Goal: Transaction & Acquisition: Download file/media

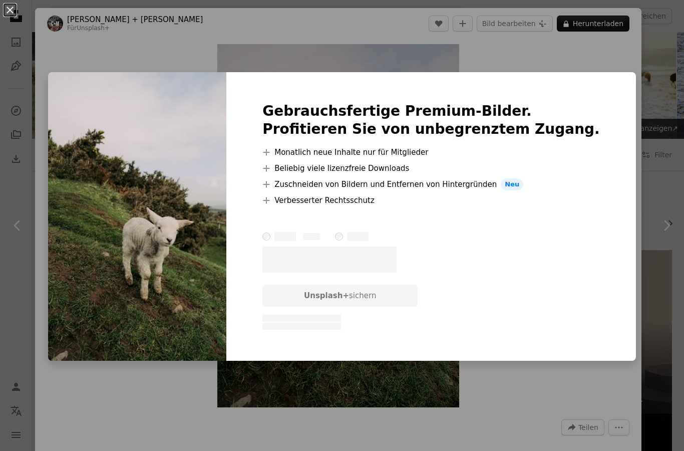
scroll to position [3006, 0]
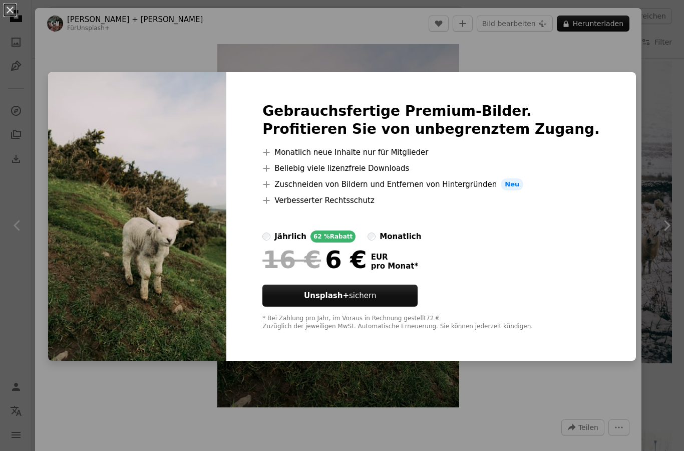
click at [664, 306] on div "An X shape Gebrauchsfertige Premium-Bilder. Profitieren Sie von unbegrenztem Zu…" at bounding box center [342, 225] width 684 height 451
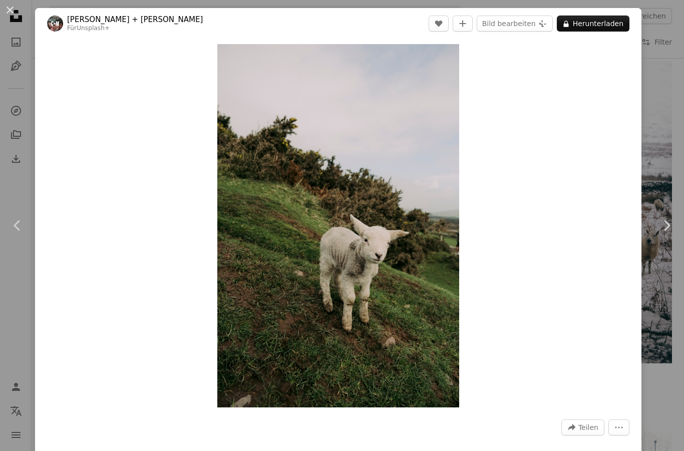
click at [665, 309] on div "An X shape Chevron left Chevron right [PERSON_NAME] + Meg Für Unsplash+ A heart…" at bounding box center [342, 225] width 684 height 451
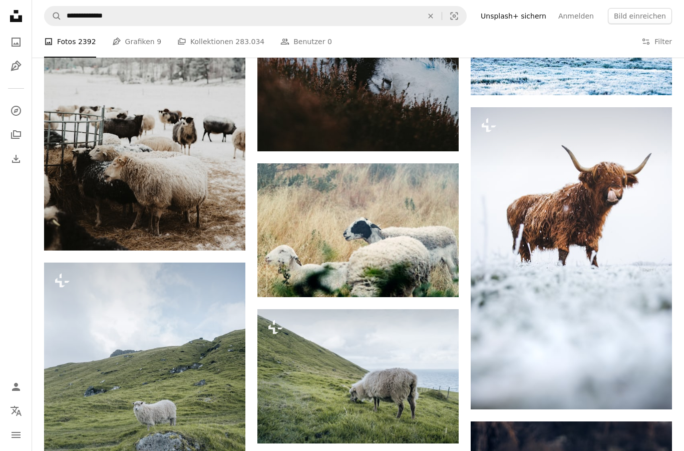
scroll to position [3419, 0]
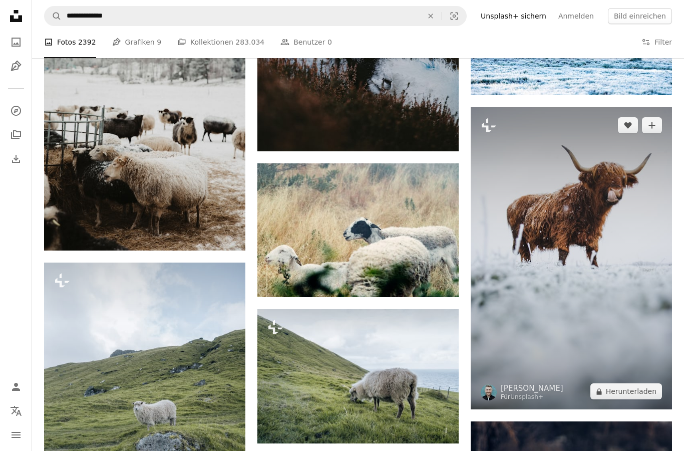
click at [578, 345] on img at bounding box center [571, 258] width 201 height 302
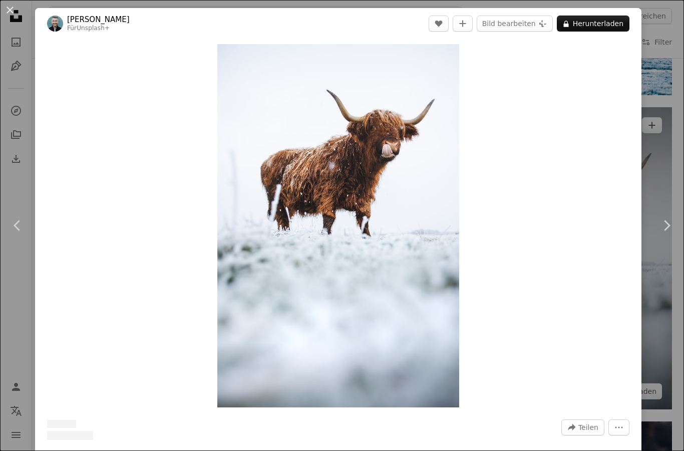
scroll to position [3459, 0]
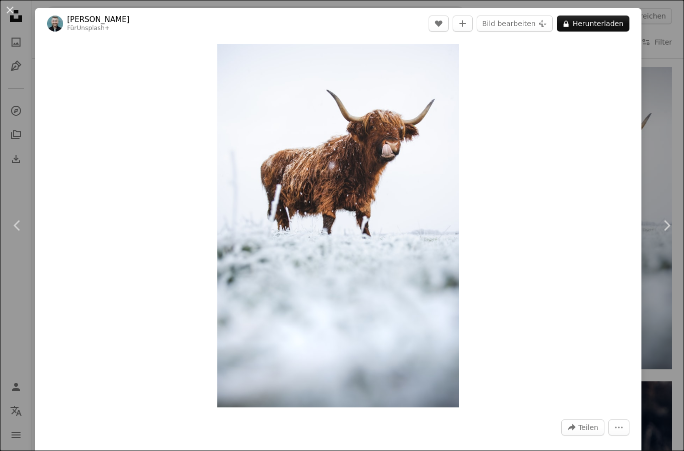
click at [667, 158] on div "An X shape Chevron left Chevron right [PERSON_NAME] Für Unsplash+ A heart A plu…" at bounding box center [342, 225] width 684 height 451
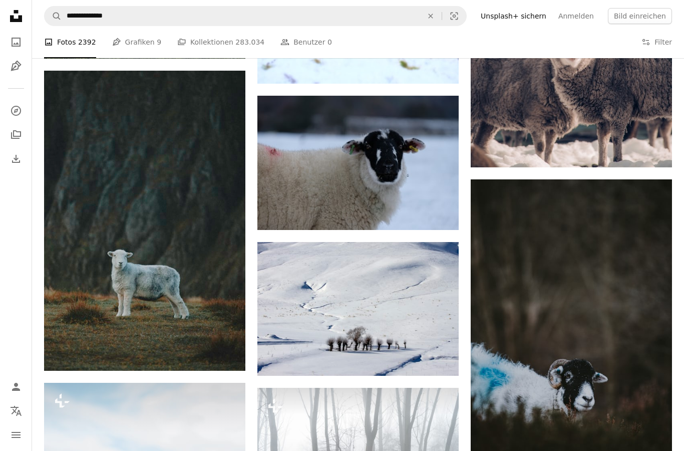
scroll to position [3888, 0]
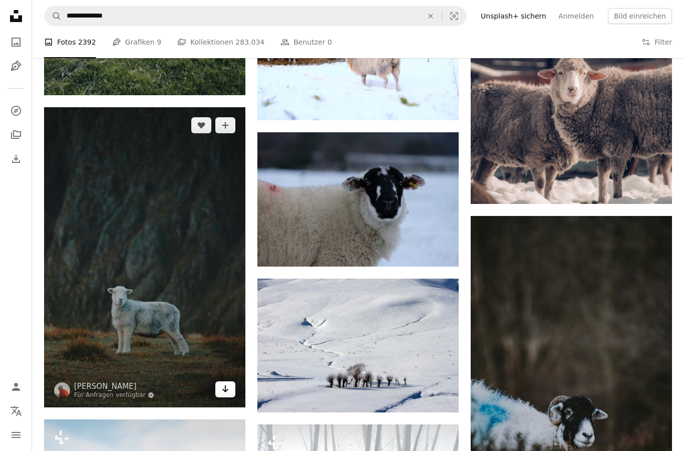
click at [228, 393] on icon "Arrow pointing down" at bounding box center [225, 389] width 8 height 12
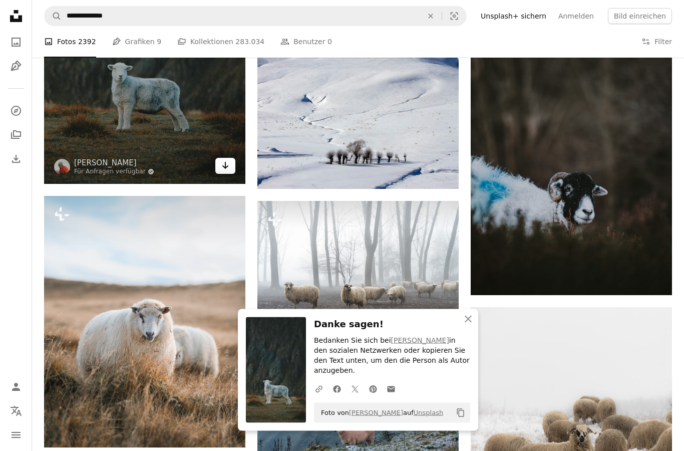
scroll to position [4111, 0]
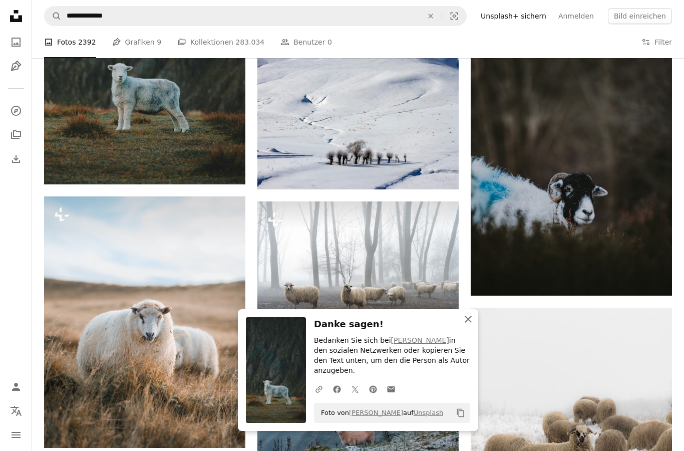
click at [470, 325] on icon "An X shape" at bounding box center [468, 319] width 12 height 12
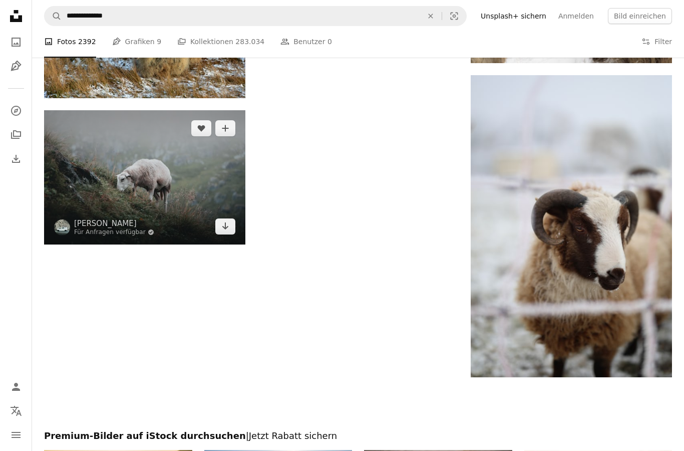
scroll to position [4607, 0]
click at [222, 232] on link "Arrow pointing down" at bounding box center [225, 226] width 20 height 16
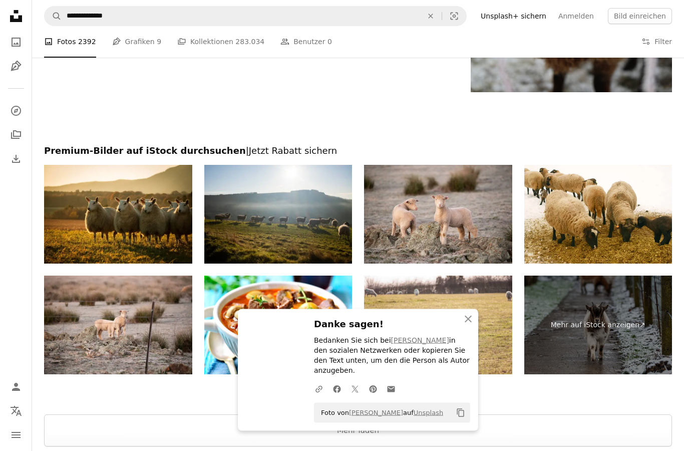
scroll to position [4946, 0]
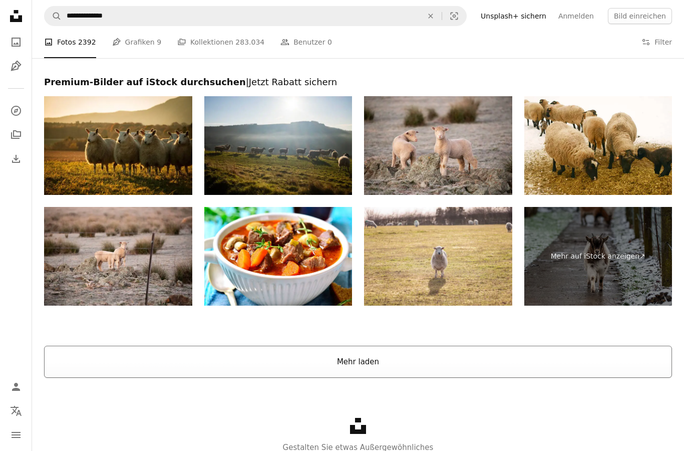
click at [462, 355] on button "Mehr laden" at bounding box center [358, 361] width 628 height 32
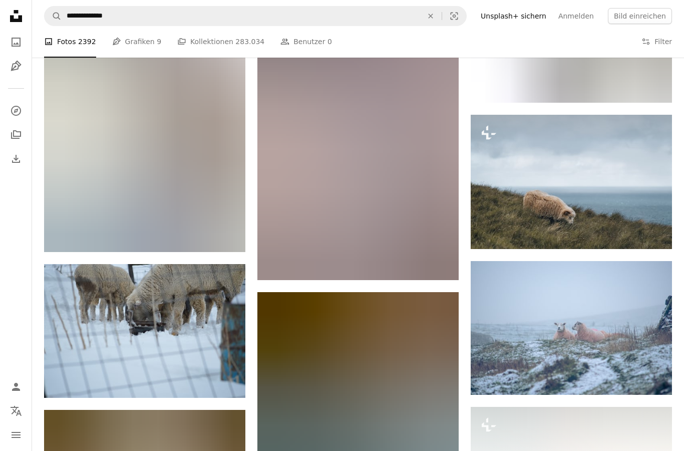
scroll to position [5808, 0]
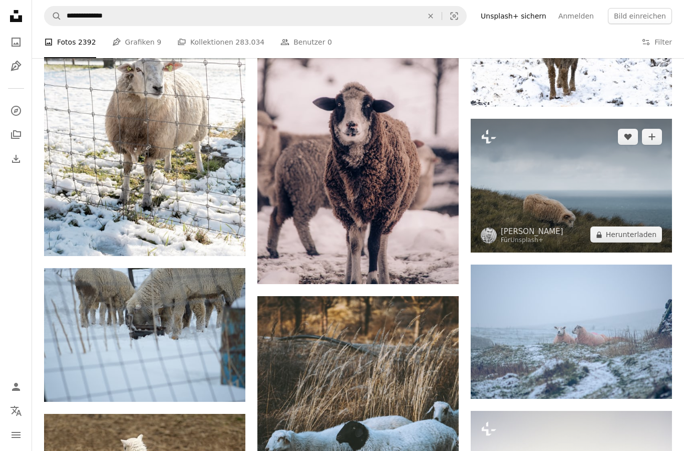
click at [574, 205] on img at bounding box center [571, 186] width 201 height 134
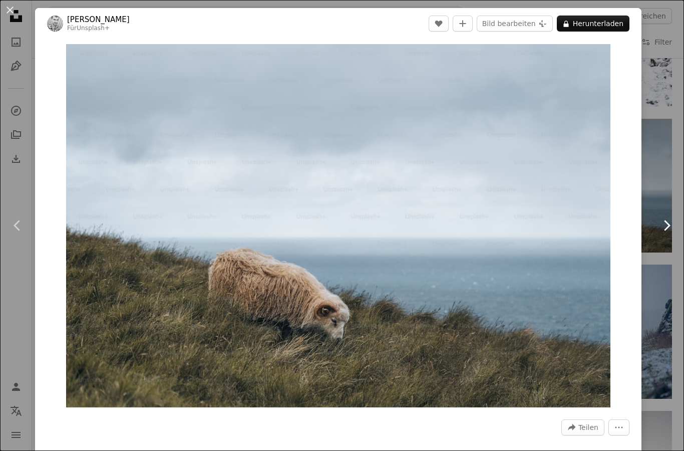
click at [679, 222] on link "Chevron right" at bounding box center [666, 225] width 35 height 96
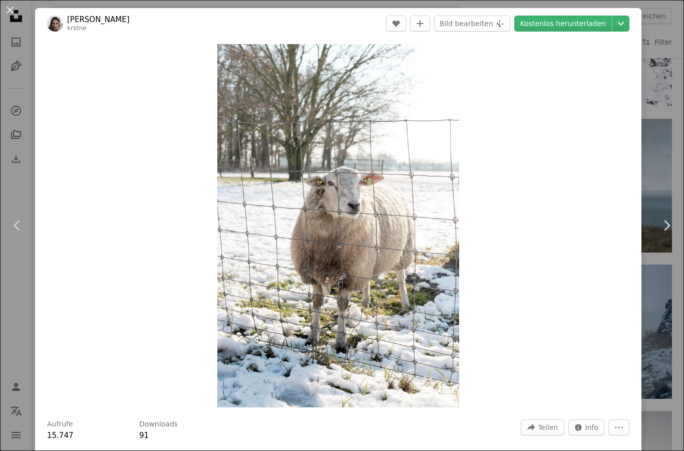
click at [670, 139] on div "An X shape Chevron left Chevron right [PERSON_NAME] krstne A heart A plus sign …" at bounding box center [342, 225] width 684 height 451
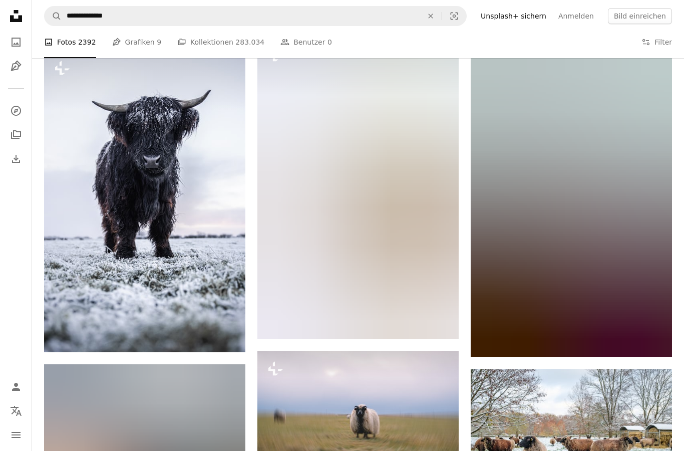
scroll to position [7941, 0]
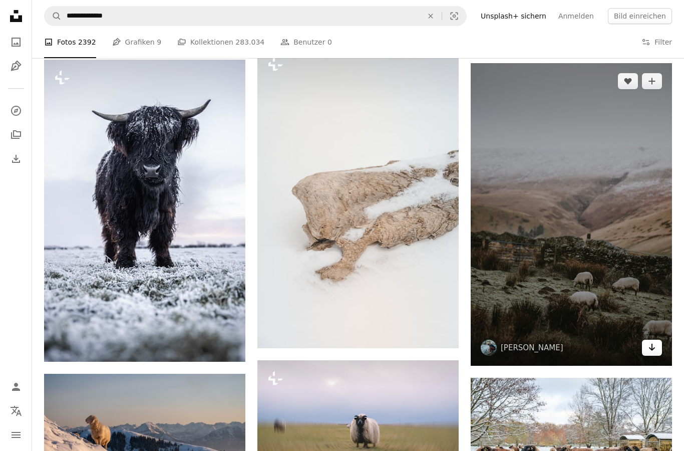
click at [650, 345] on icon "Herunterladen" at bounding box center [652, 346] width 7 height 7
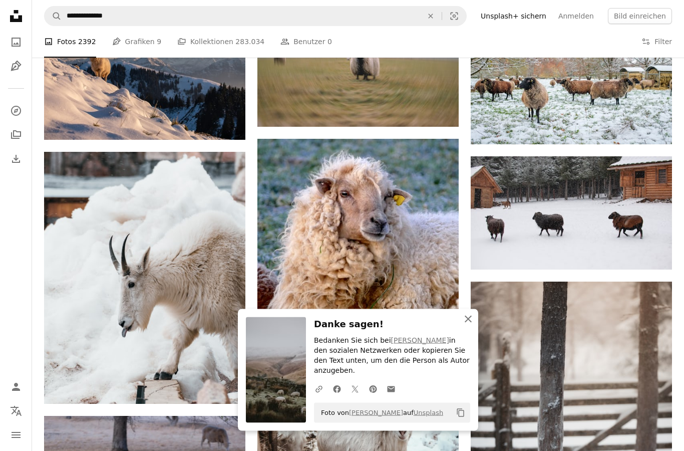
click at [470, 322] on icon "button" at bounding box center [468, 318] width 7 height 7
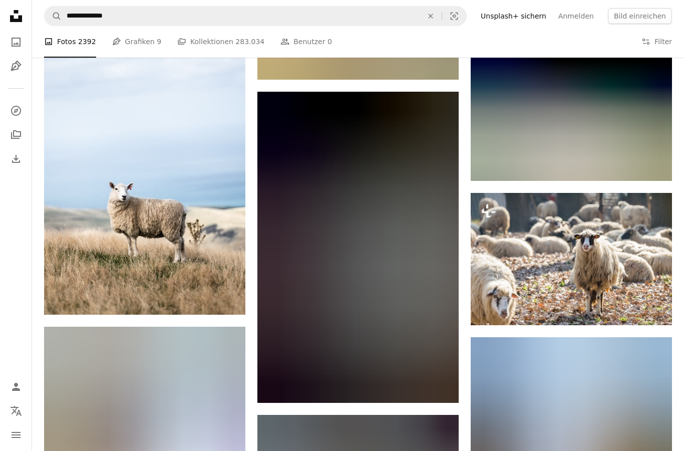
scroll to position [8857, 0]
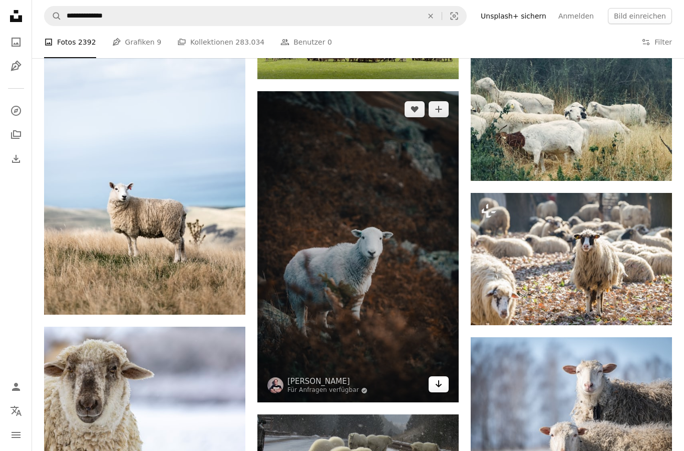
click at [438, 389] on icon "Arrow pointing down" at bounding box center [439, 384] width 8 height 12
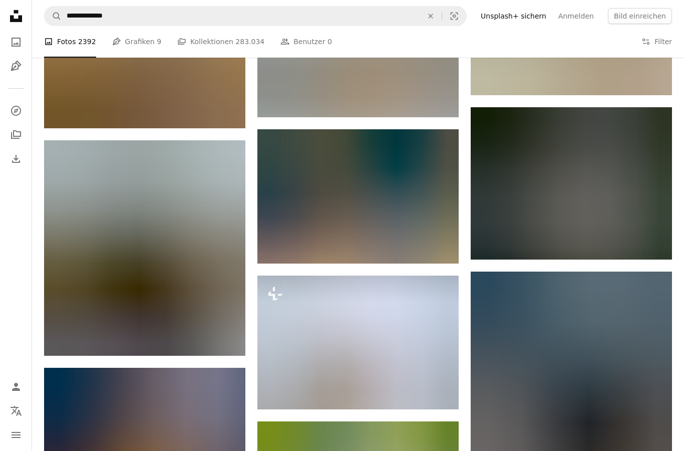
scroll to position [13859, 0]
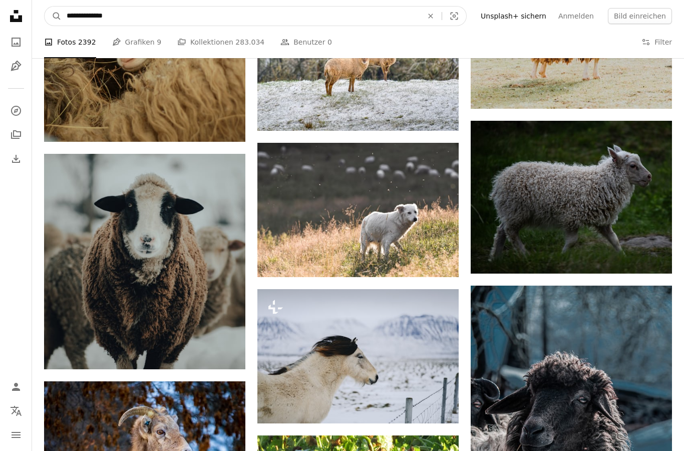
click at [420, 9] on input "**********" at bounding box center [241, 16] width 358 height 19
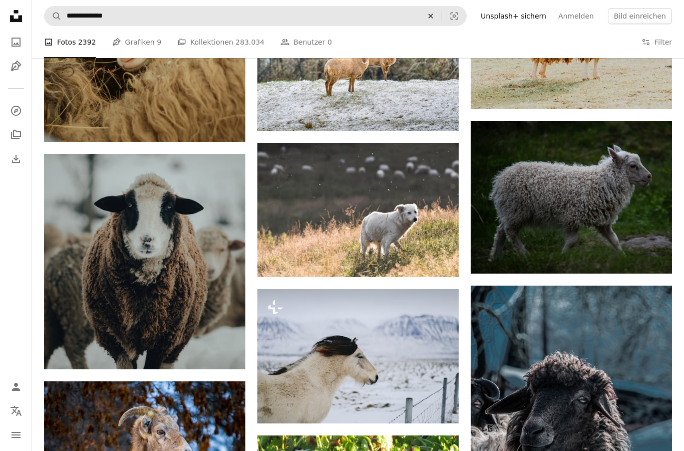
click at [439, 16] on icon "An X shape" at bounding box center [431, 16] width 22 height 8
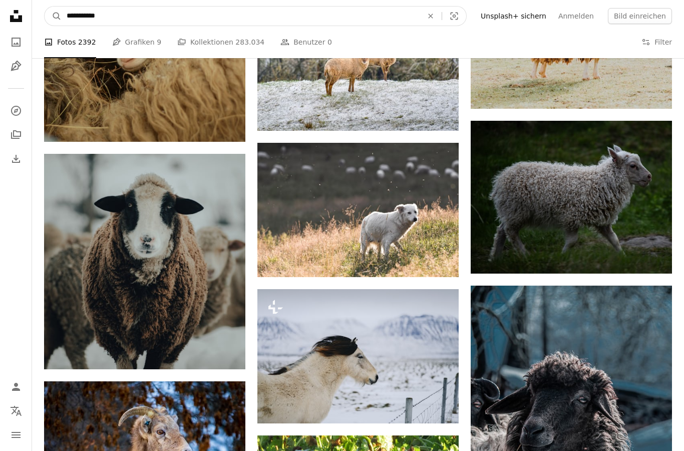
type input "**********"
click at [53, 16] on button "A magnifying glass" at bounding box center [53, 16] width 17 height 19
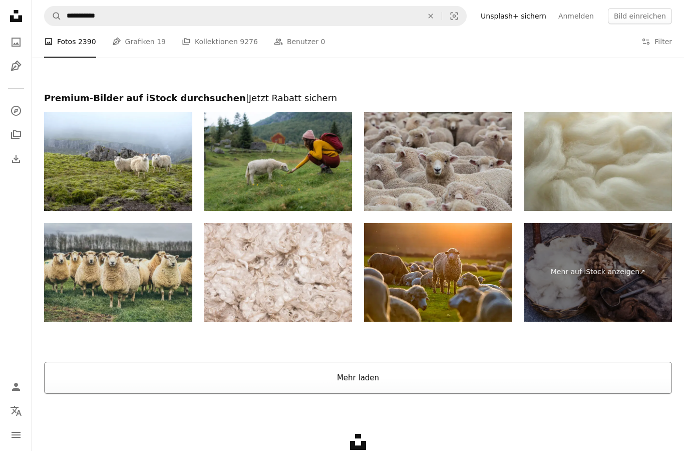
click at [501, 373] on button "Mehr laden" at bounding box center [358, 378] width 628 height 32
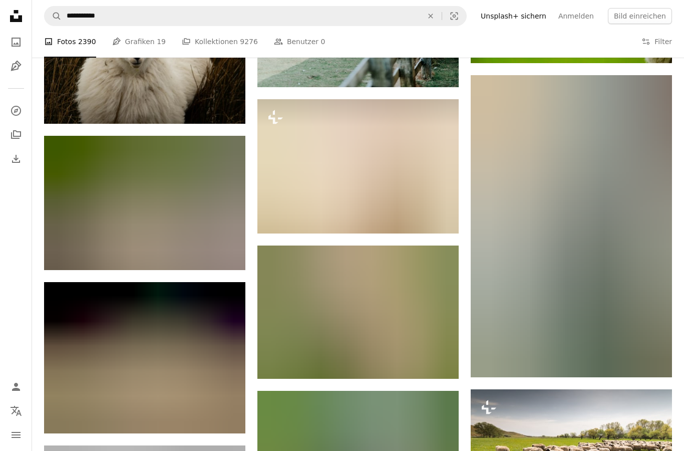
scroll to position [6360, 0]
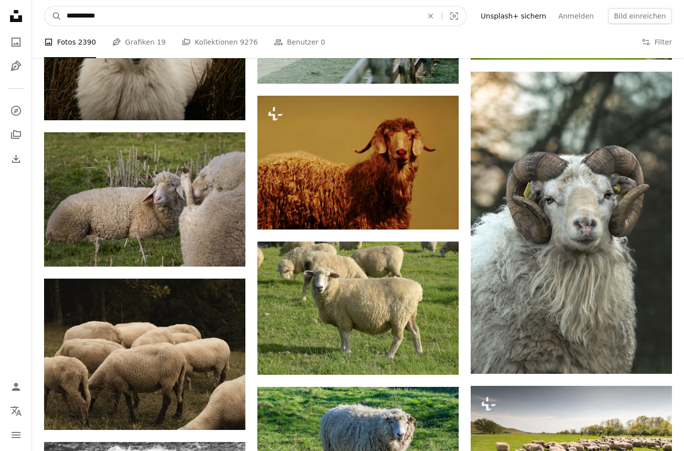
click at [127, 21] on input "**********" at bounding box center [241, 16] width 358 height 19
type input "**********"
click at [53, 16] on button "A magnifying glass" at bounding box center [53, 16] width 17 height 19
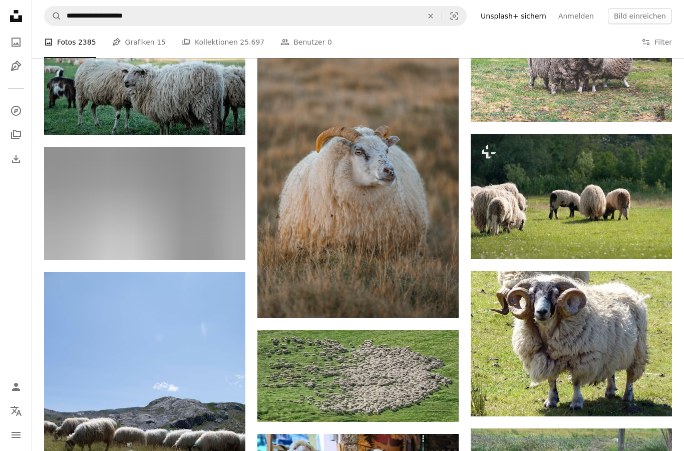
scroll to position [528, 0]
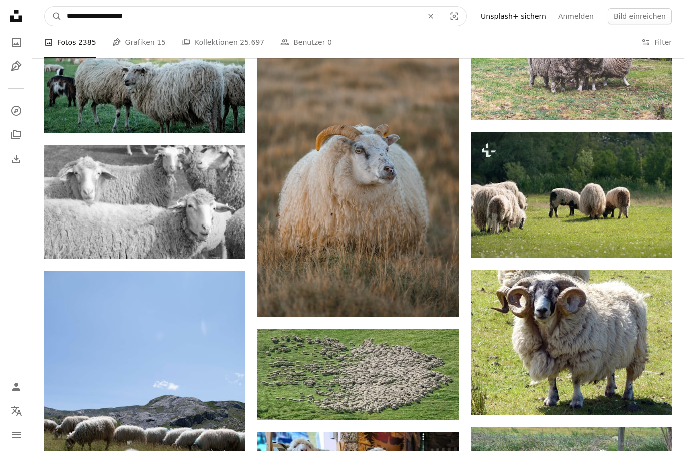
click at [167, 10] on input "**********" at bounding box center [241, 16] width 358 height 19
type input "**********"
click at [53, 16] on button "A magnifying glass" at bounding box center [53, 16] width 17 height 19
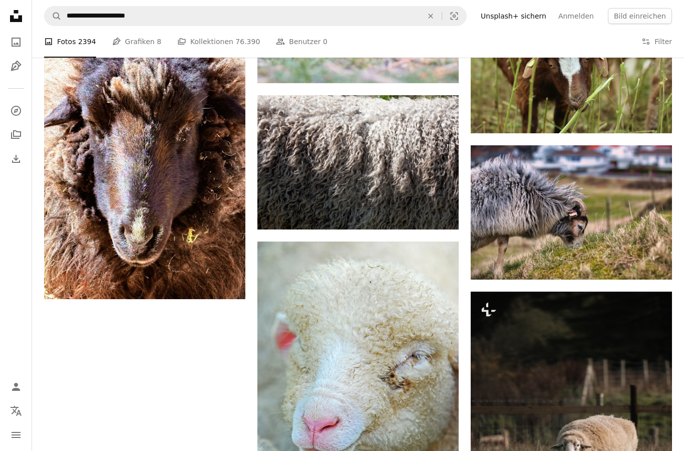
scroll to position [1394, 0]
